Goal: Task Accomplishment & Management: Complete application form

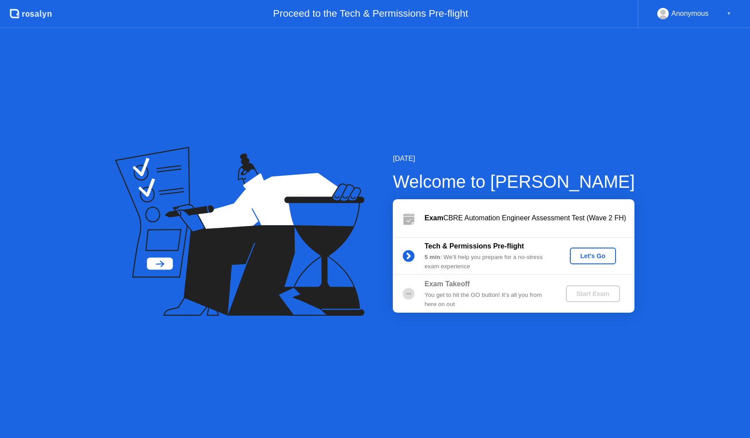
click at [599, 257] on div "Let's Go" at bounding box center [592, 255] width 39 height 7
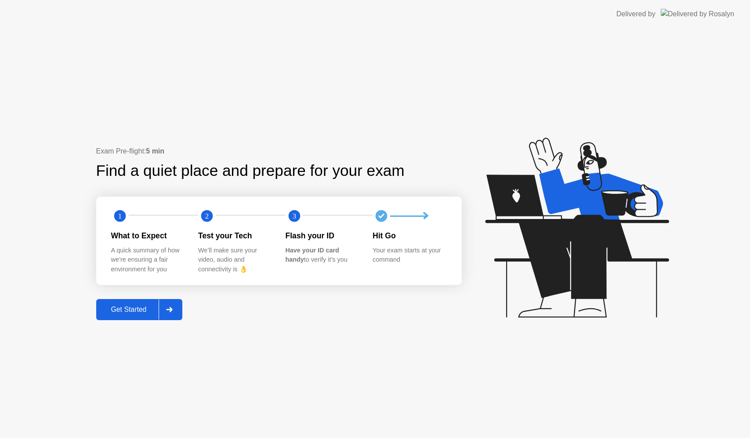
click at [123, 306] on div "Get Started" at bounding box center [129, 309] width 60 height 8
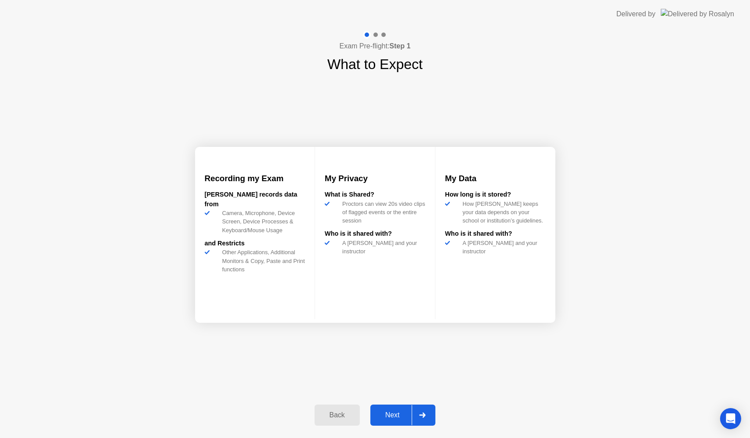
click at [392, 413] on div "Next" at bounding box center [392, 415] width 39 height 8
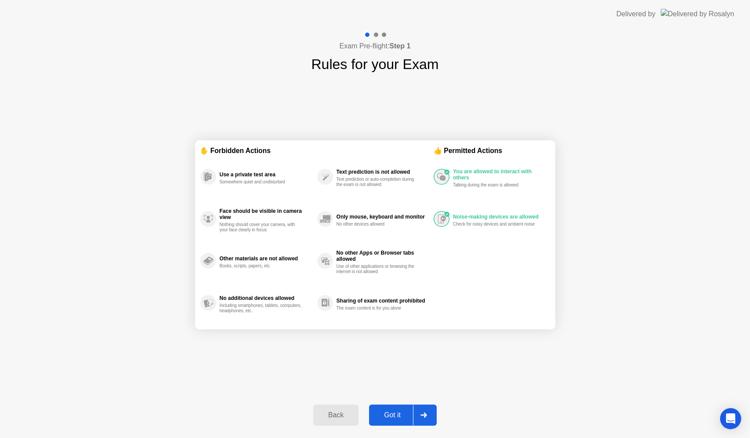
click at [391, 412] on div "Got it" at bounding box center [392, 415] width 41 height 8
select select "**********"
select select "*******"
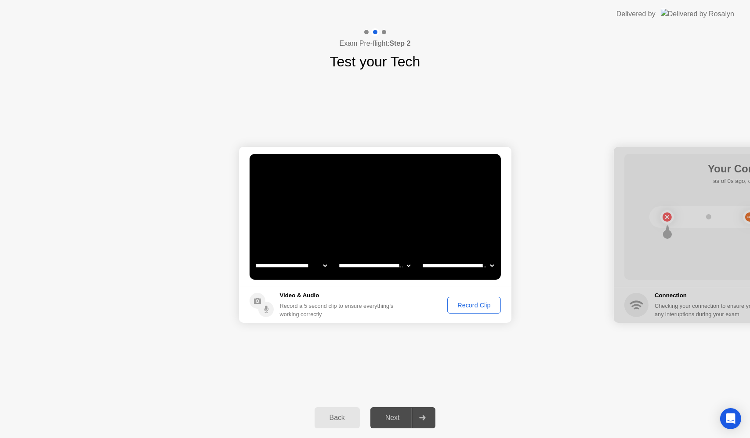
click at [478, 304] on div "Record Clip" at bounding box center [473, 304] width 47 height 7
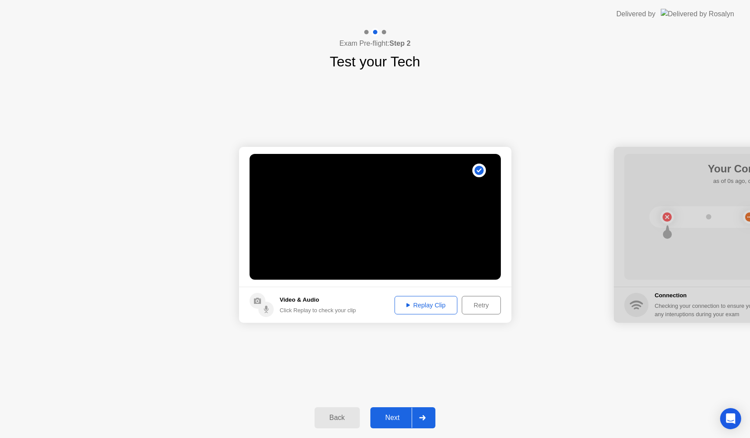
click at [423, 307] on div "Replay Clip" at bounding box center [426, 304] width 57 height 7
click at [389, 412] on button "Next" at bounding box center [402, 417] width 65 height 21
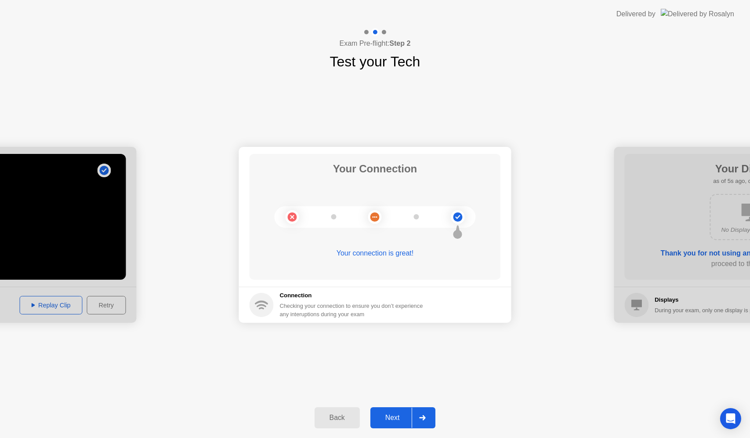
click at [381, 414] on div "Next" at bounding box center [392, 417] width 39 height 8
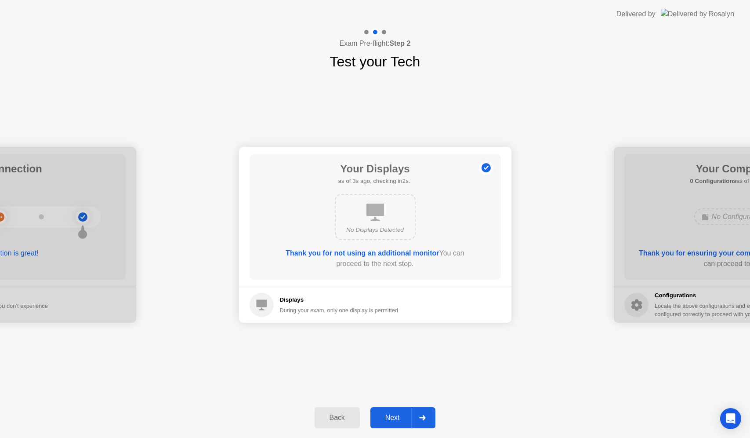
click at [394, 414] on div "Next" at bounding box center [392, 417] width 39 height 8
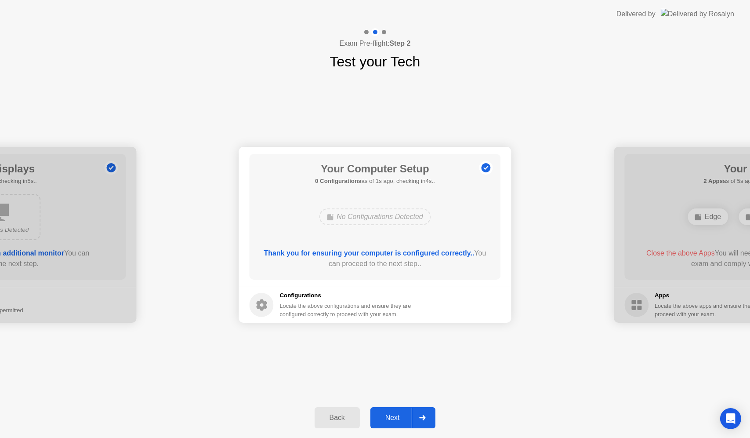
click at [394, 414] on div "Next" at bounding box center [392, 417] width 39 height 8
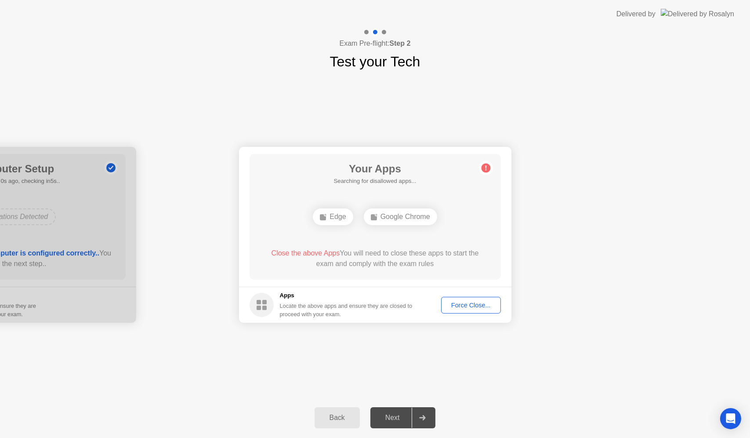
click at [471, 307] on div "Force Close..." at bounding box center [471, 304] width 54 height 7
click at [459, 308] on div "Force Close..." at bounding box center [471, 304] width 54 height 7
click at [506, 365] on div "**********" at bounding box center [375, 234] width 750 height 325
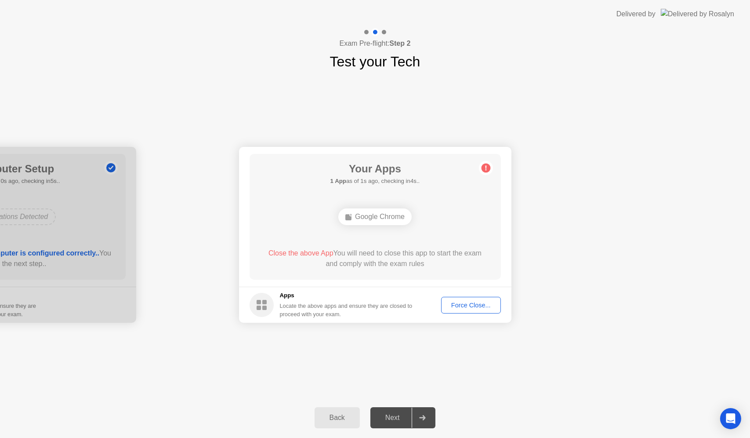
click at [478, 301] on div "Force Close..." at bounding box center [471, 304] width 54 height 7
click at [482, 302] on div "Force Close..." at bounding box center [471, 304] width 54 height 7
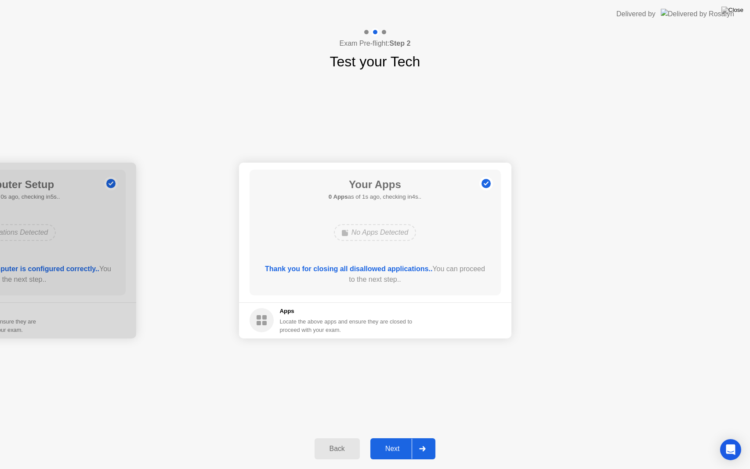
click at [388, 437] on div "Next" at bounding box center [392, 449] width 39 height 8
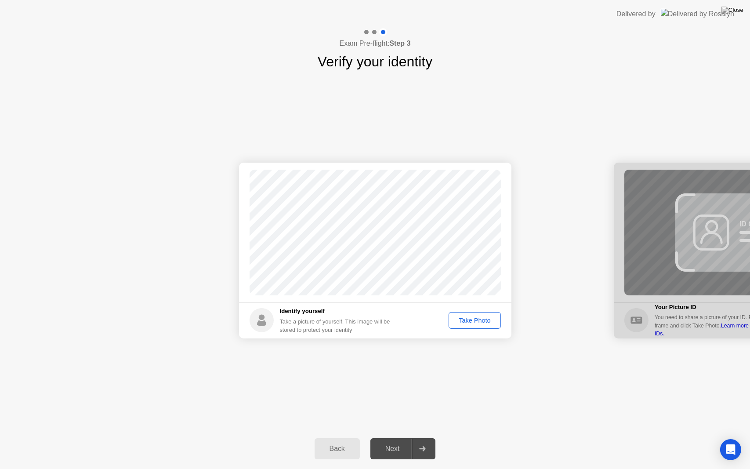
click at [491, 315] on button "Take Photo" at bounding box center [474, 320] width 52 height 17
click at [385, 434] on div "Back Next" at bounding box center [375, 448] width 750 height 40
click at [396, 437] on div "Next" at bounding box center [392, 449] width 39 height 8
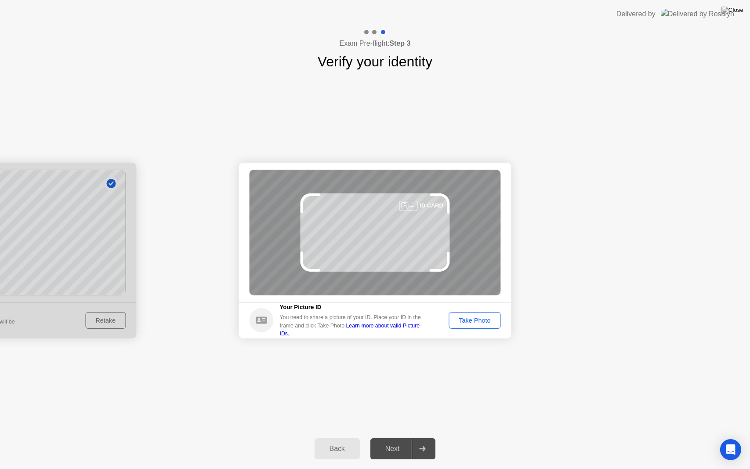
click at [490, 320] on div "Take Photo" at bounding box center [475, 320] width 46 height 7
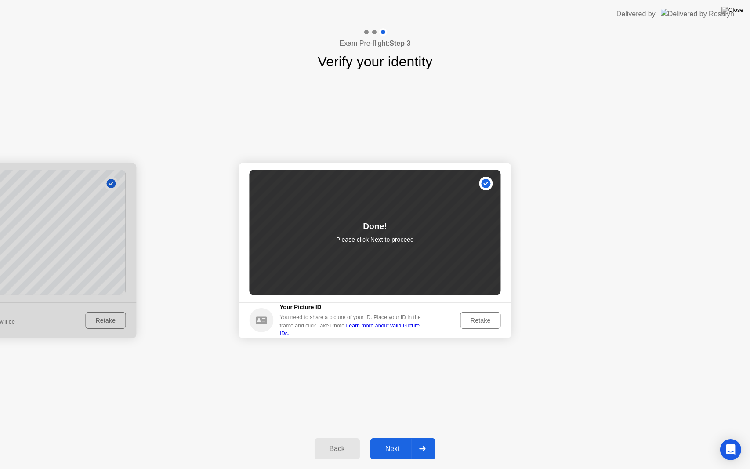
click at [386, 437] on div "Next" at bounding box center [392, 449] width 39 height 8
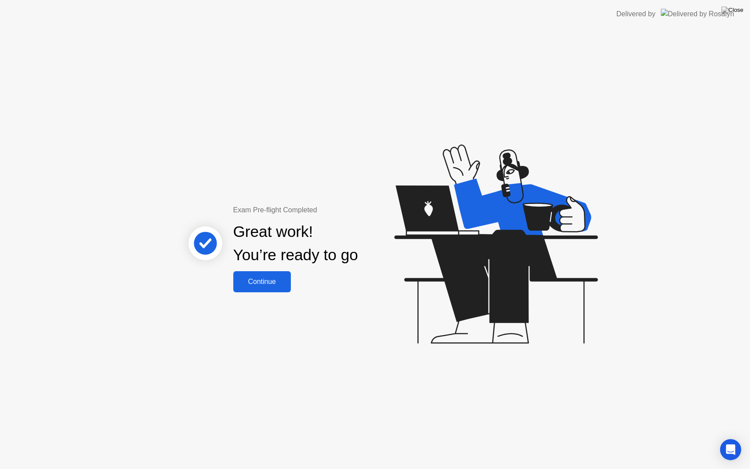
click at [278, 283] on div "Continue" at bounding box center [262, 282] width 52 height 8
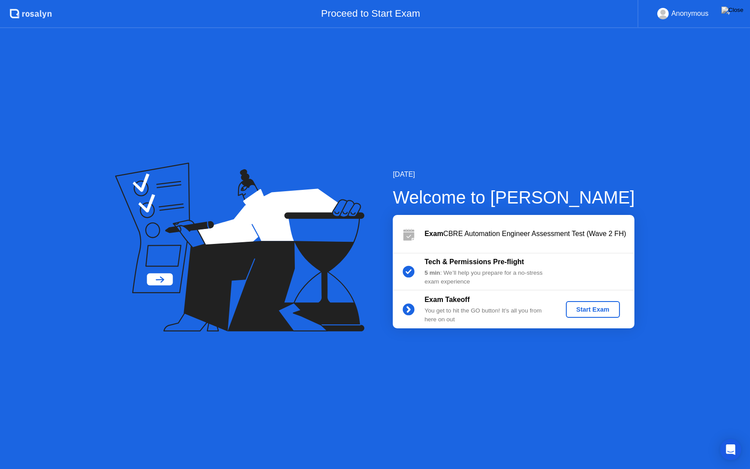
click at [593, 307] on div "Start Exam" at bounding box center [592, 309] width 47 height 7
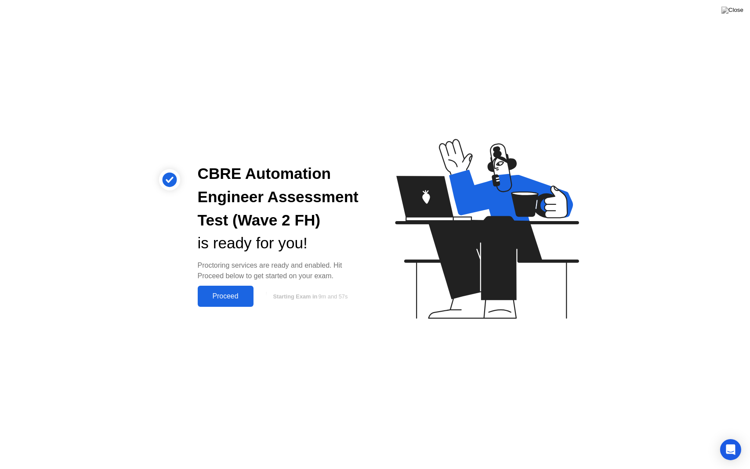
click at [232, 296] on div "Proceed" at bounding box center [225, 296] width 51 height 8
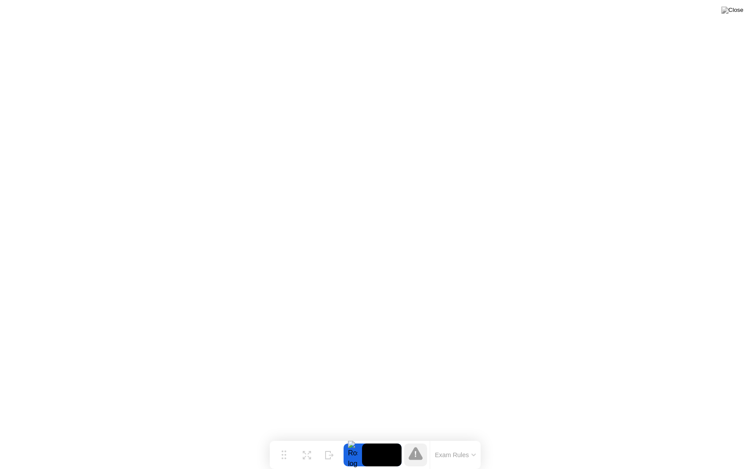
click at [450, 437] on div "Exam Rules" at bounding box center [455, 455] width 51 height 28
click at [455, 437] on button "Exam Rules" at bounding box center [455, 455] width 47 height 8
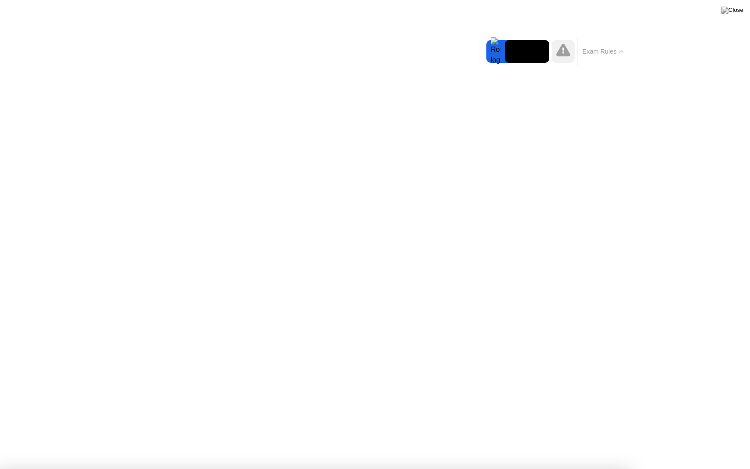
click div
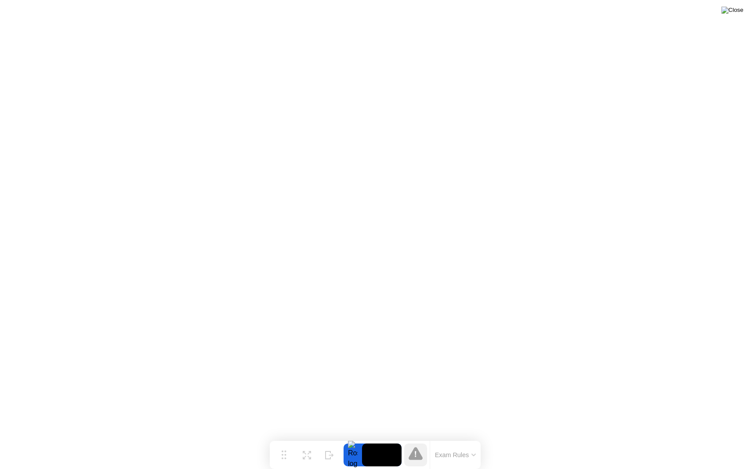
click at [739, 11] on img at bounding box center [732, 10] width 22 height 7
